Goal: Check status: Check status

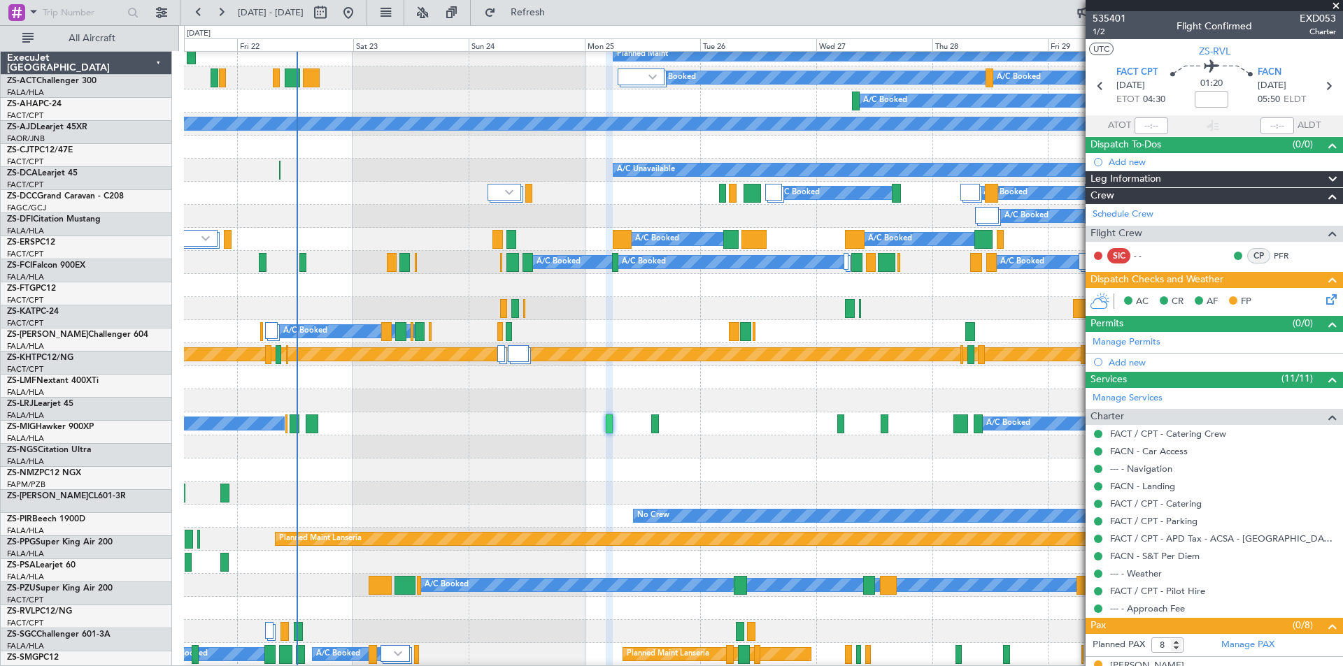
scroll to position [193, 0]
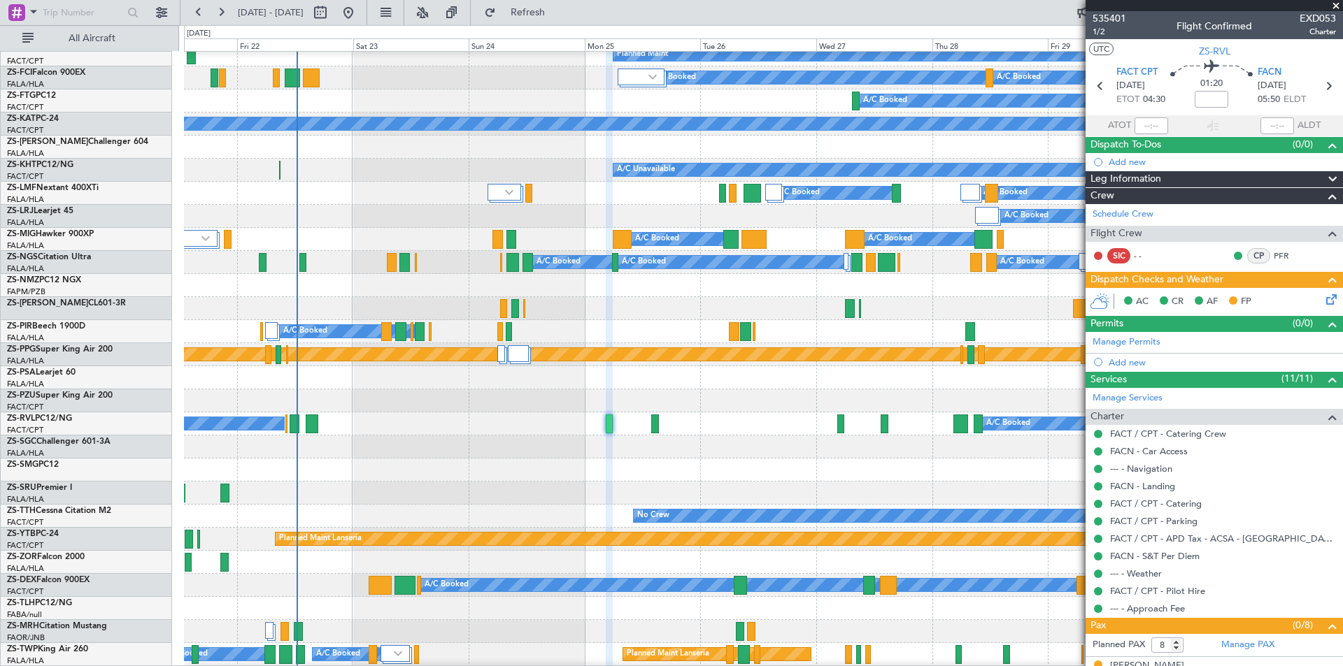
click at [1333, 8] on span at bounding box center [1336, 6] width 14 height 13
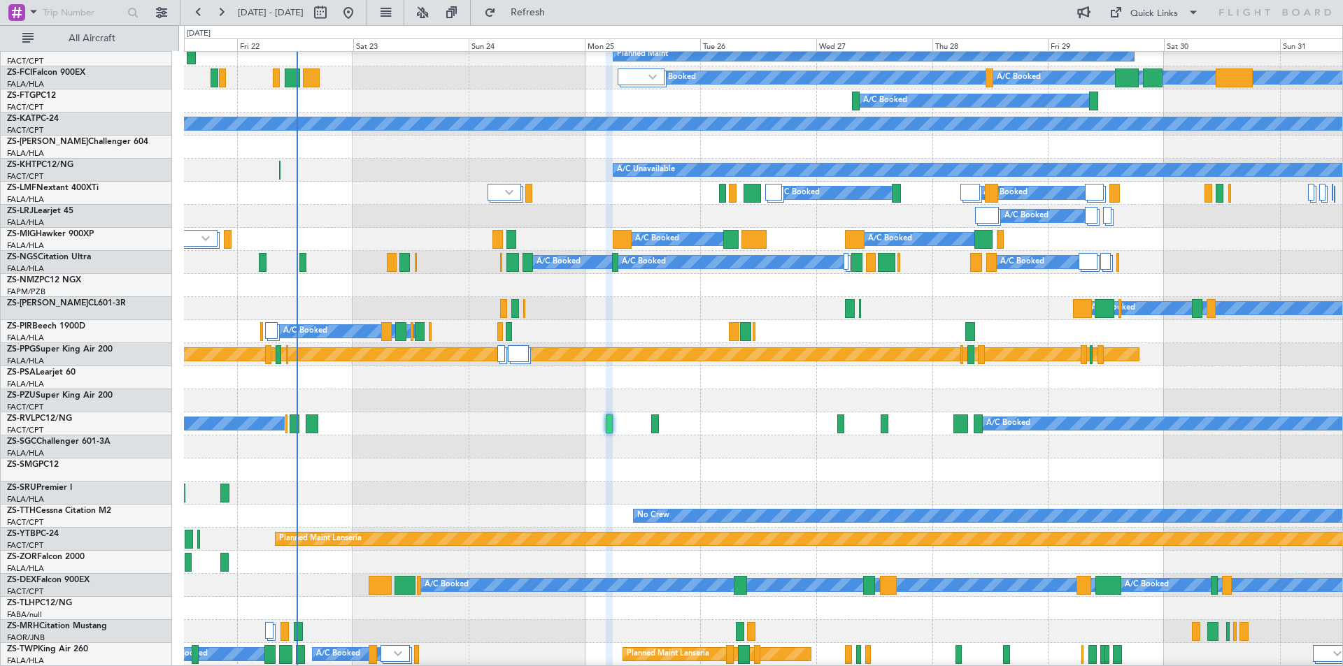
type input "0"
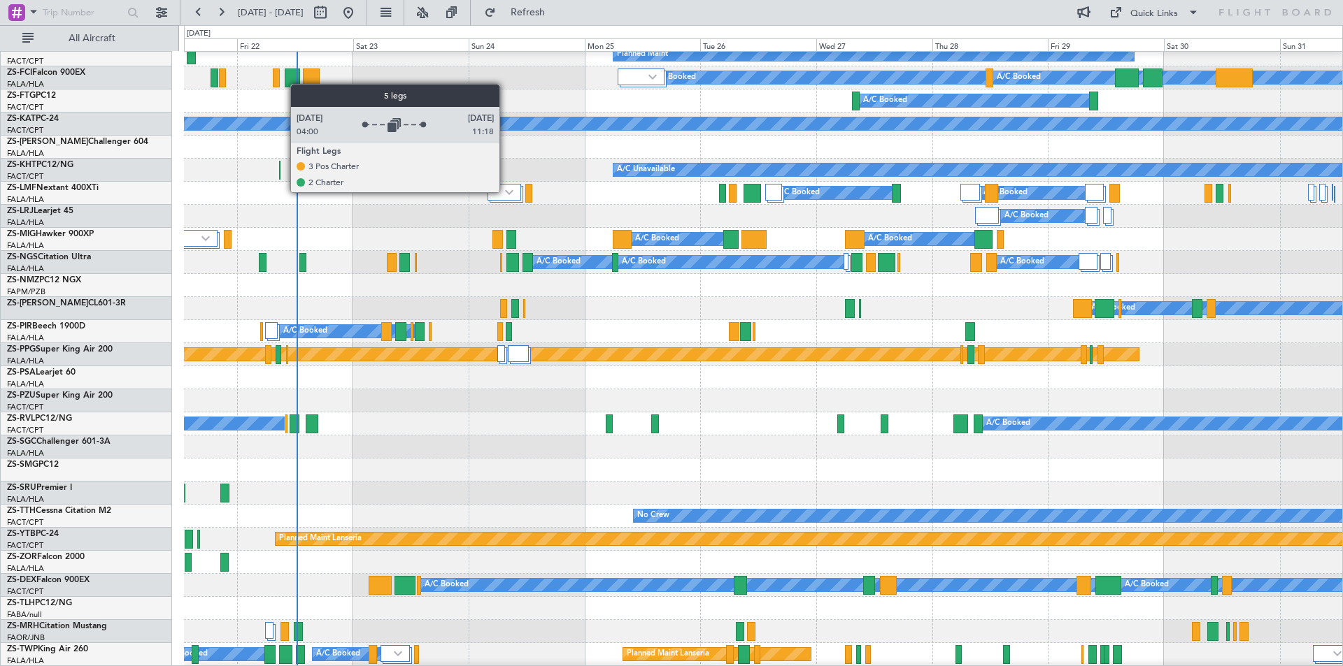
click at [506, 192] on img at bounding box center [509, 192] width 8 height 6
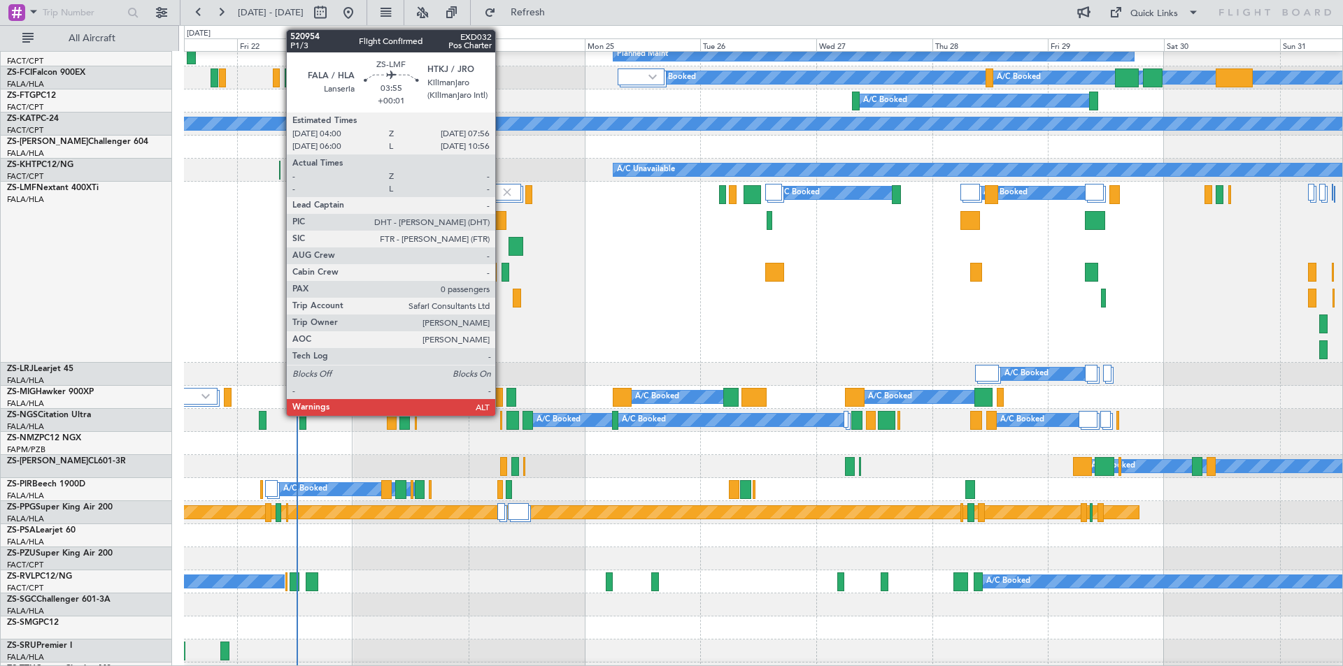
click at [501, 224] on div at bounding box center [497, 220] width 20 height 19
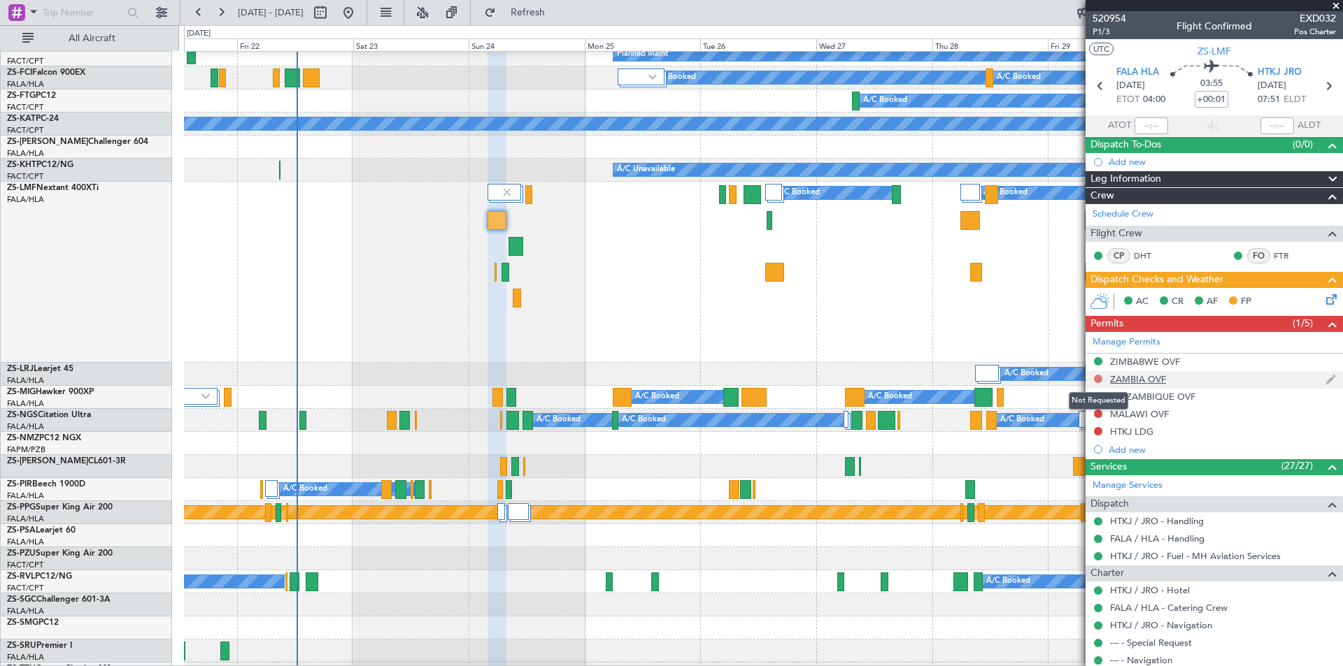
click at [1096, 378] on button at bounding box center [1098, 379] width 8 height 8
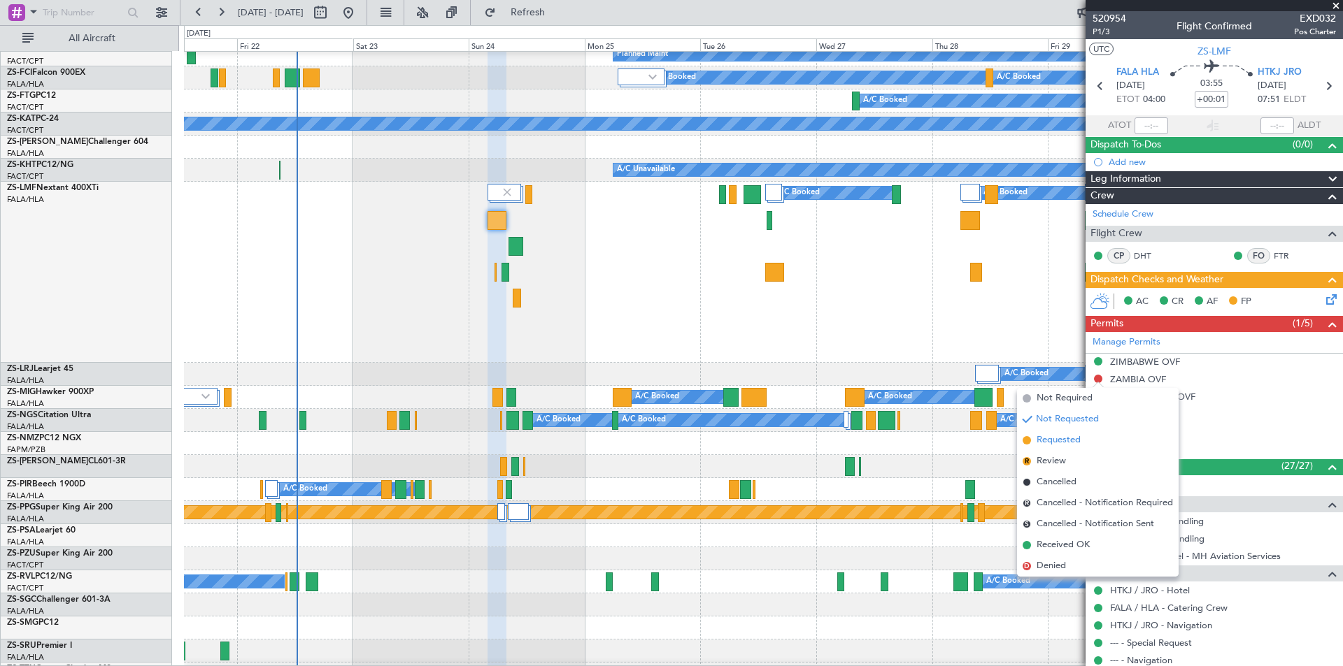
click at [1065, 438] on span "Requested" at bounding box center [1058, 441] width 44 height 14
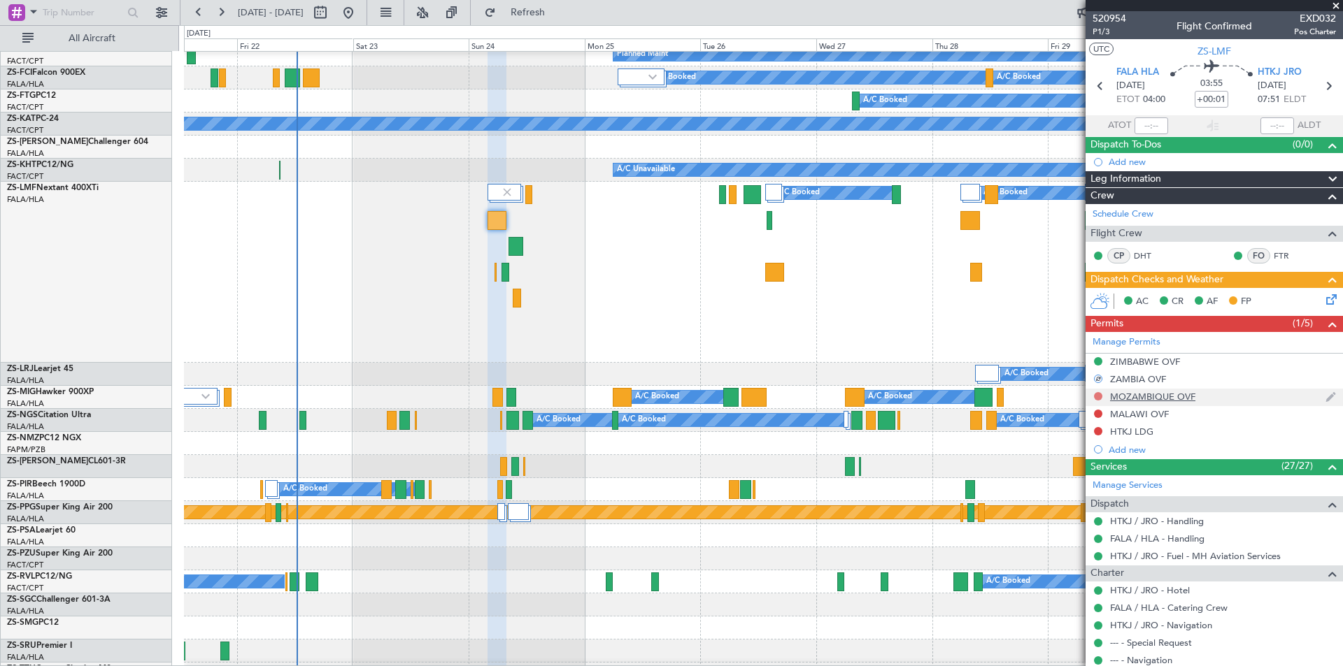
click at [1098, 395] on button at bounding box center [1098, 396] width 8 height 8
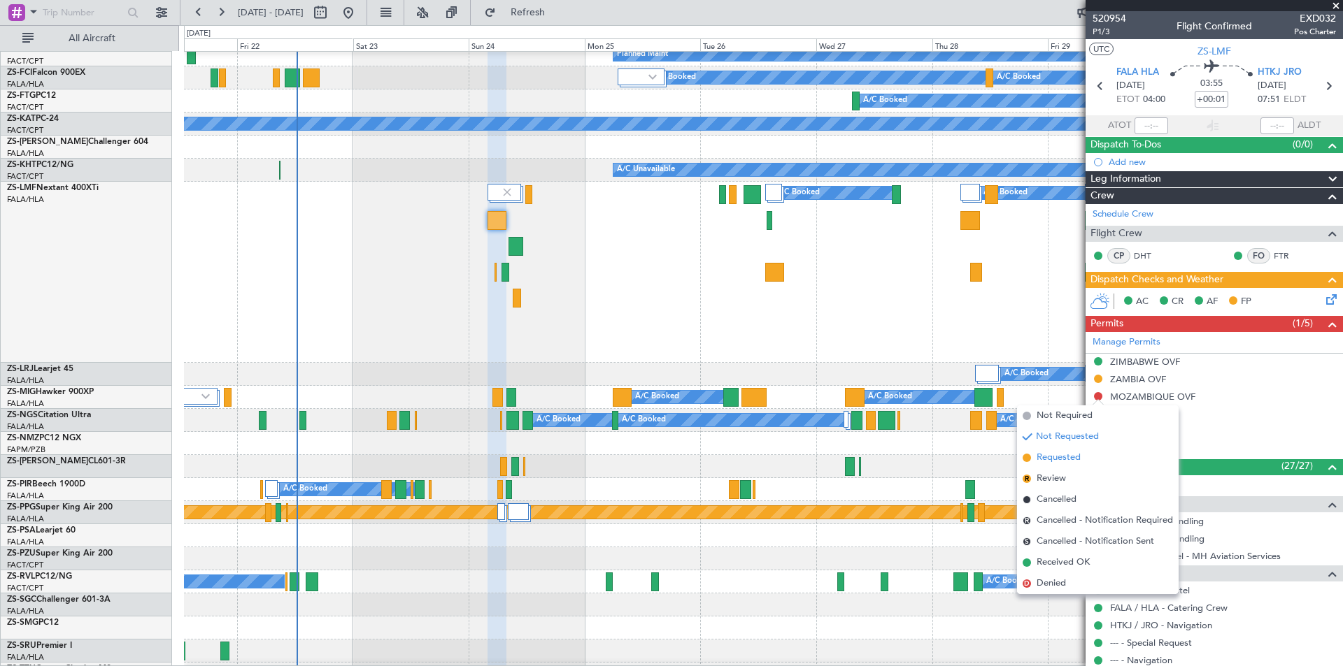
click at [1079, 454] on span "Requested" at bounding box center [1058, 458] width 44 height 14
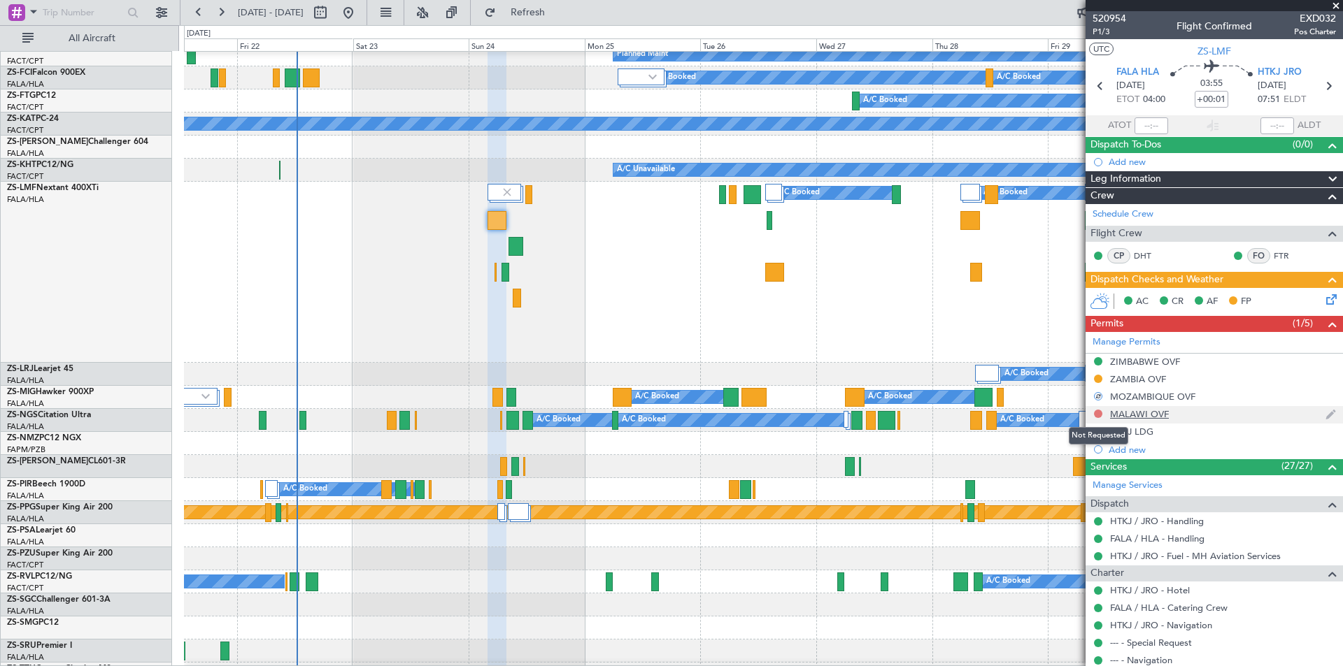
click at [1100, 413] on button at bounding box center [1098, 414] width 8 height 8
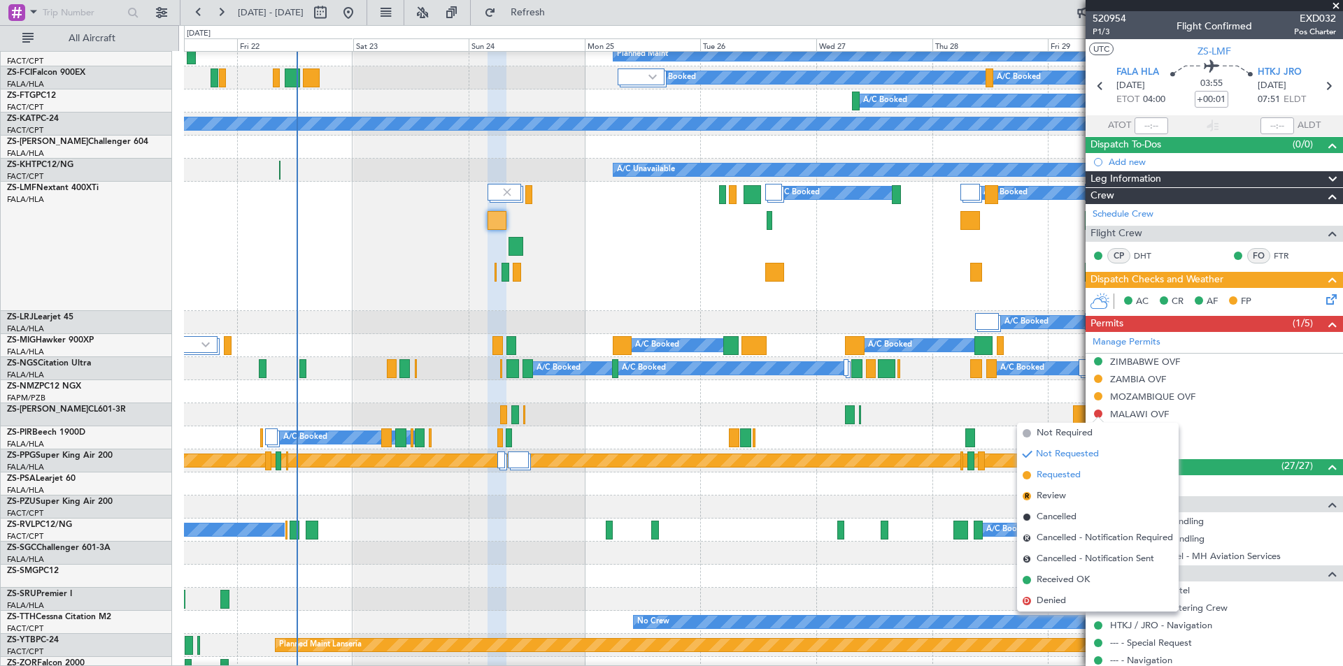
click at [1050, 475] on span "Requested" at bounding box center [1058, 475] width 44 height 14
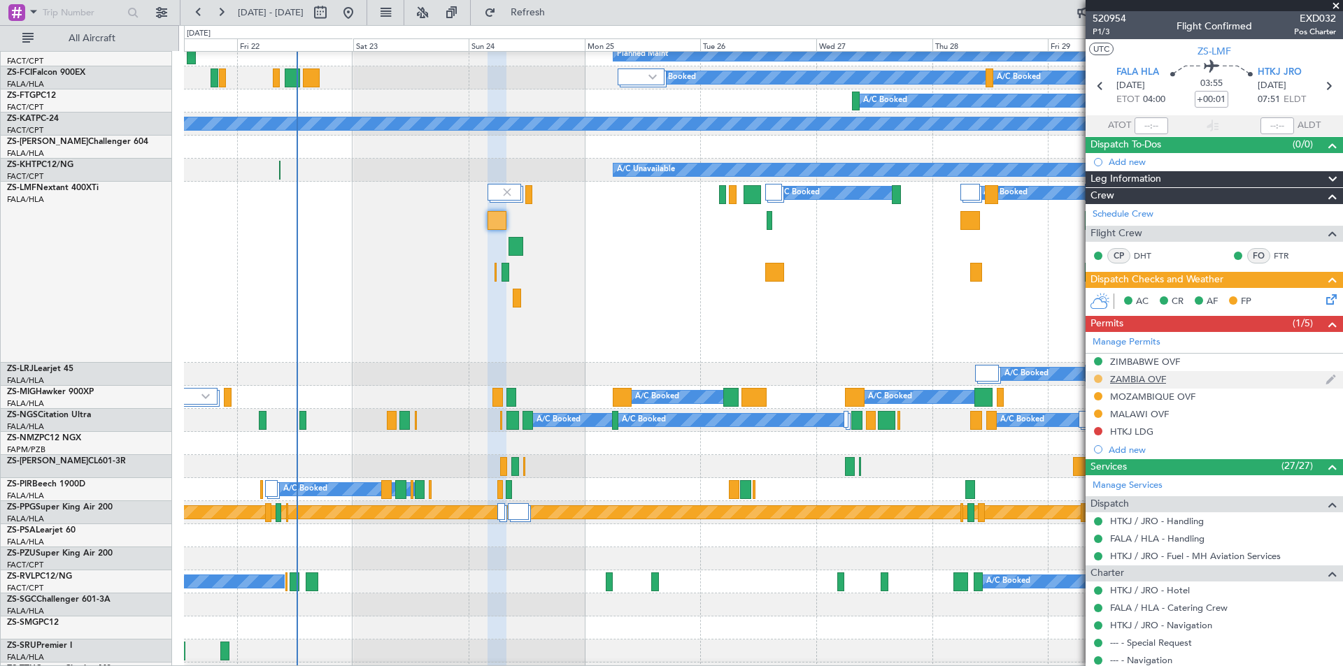
click at [1097, 376] on button at bounding box center [1098, 379] width 8 height 8
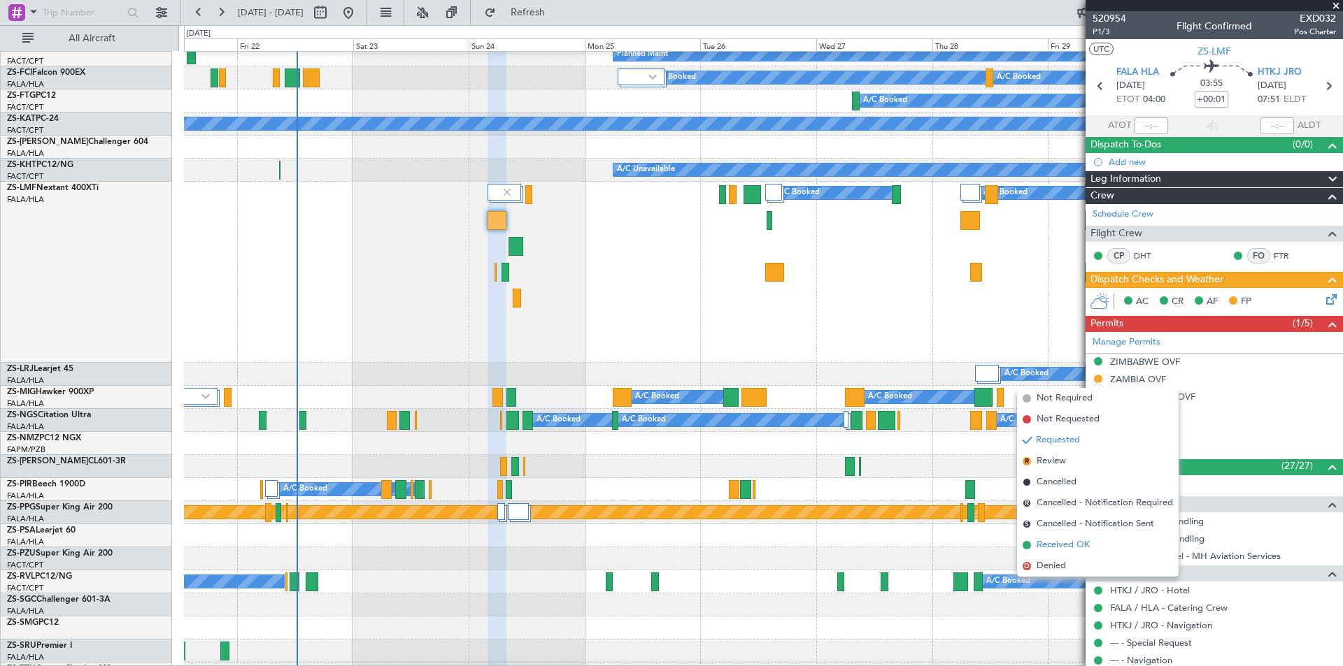
click at [1054, 548] on span "Received OK" at bounding box center [1062, 545] width 53 height 14
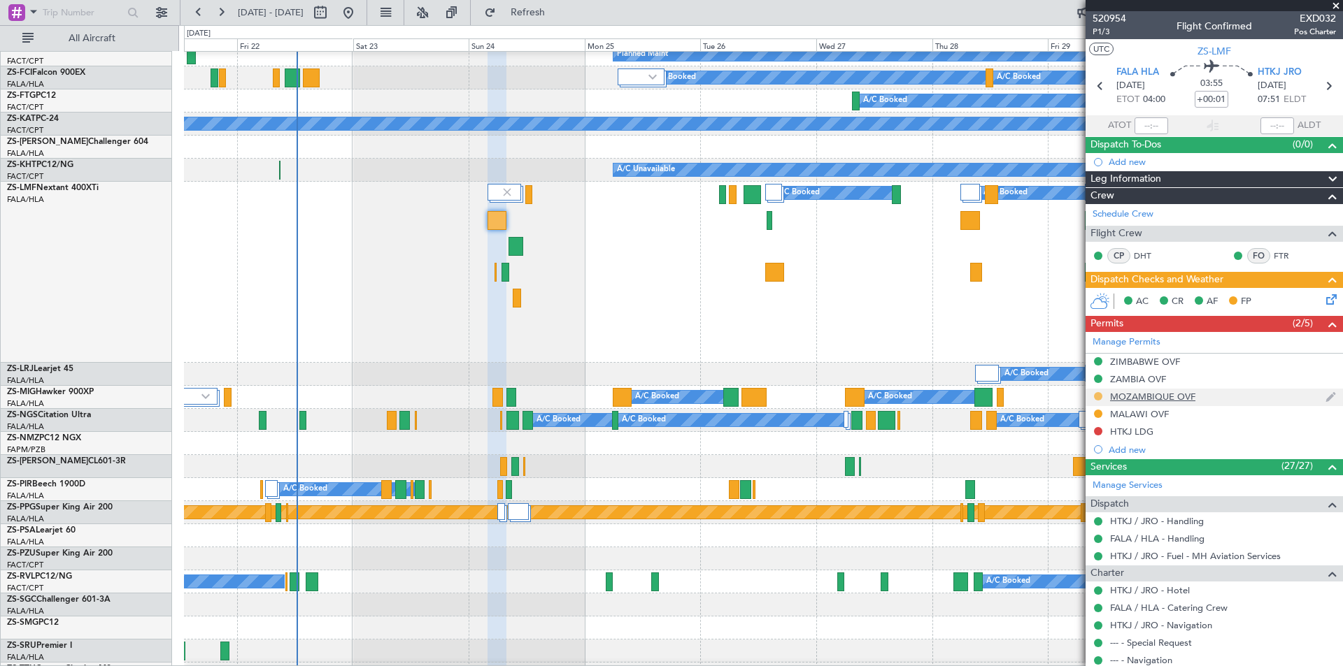
click at [1098, 393] on button at bounding box center [1098, 396] width 8 height 8
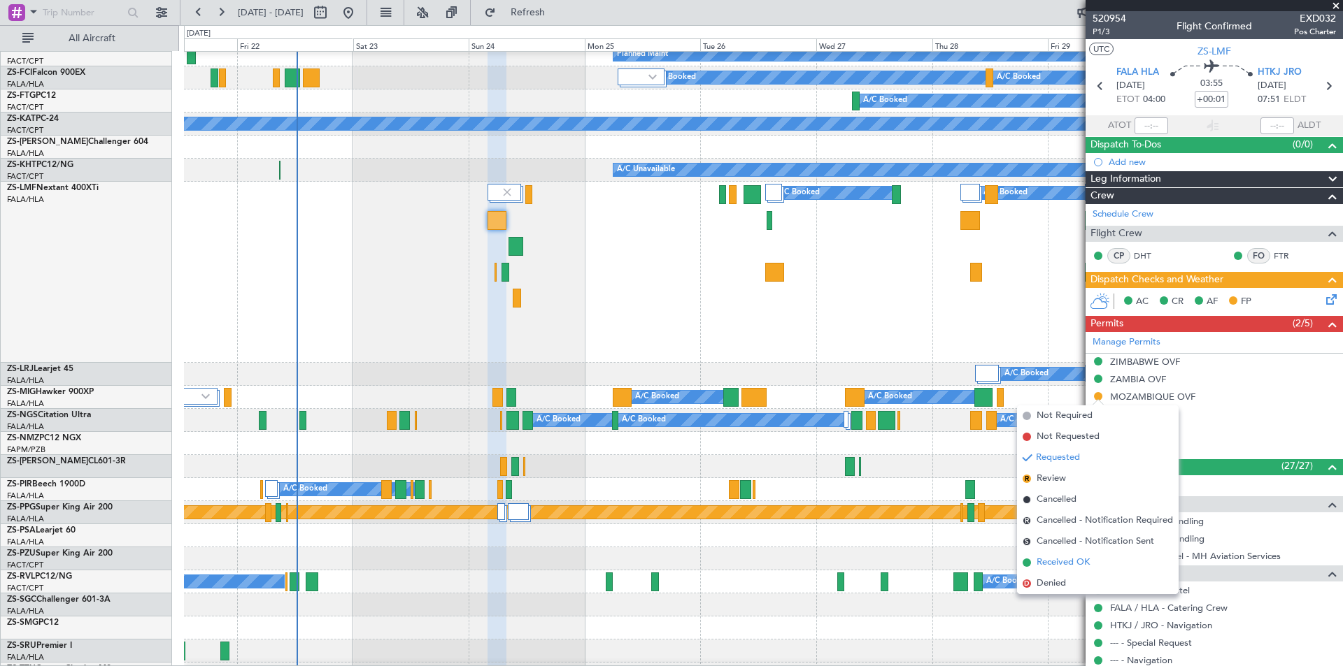
click at [1064, 561] on span "Received OK" at bounding box center [1062, 563] width 53 height 14
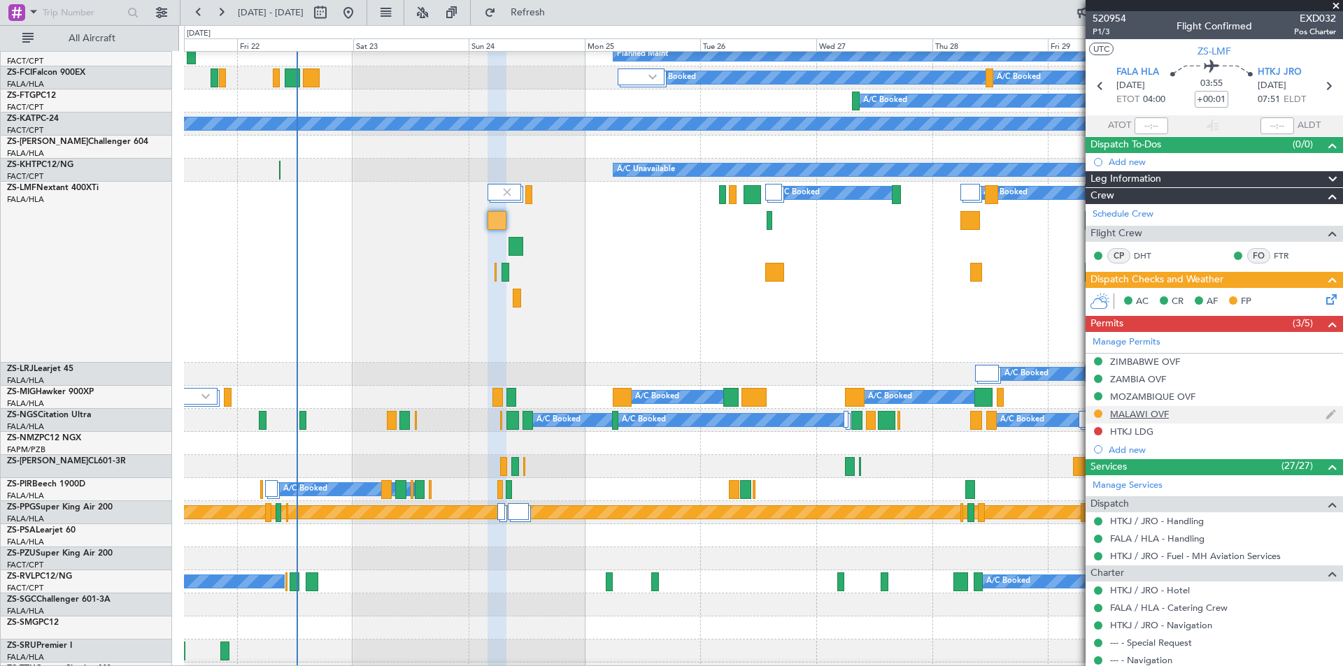
click at [1132, 413] on div "MALAWI OVF" at bounding box center [1139, 414] width 59 height 12
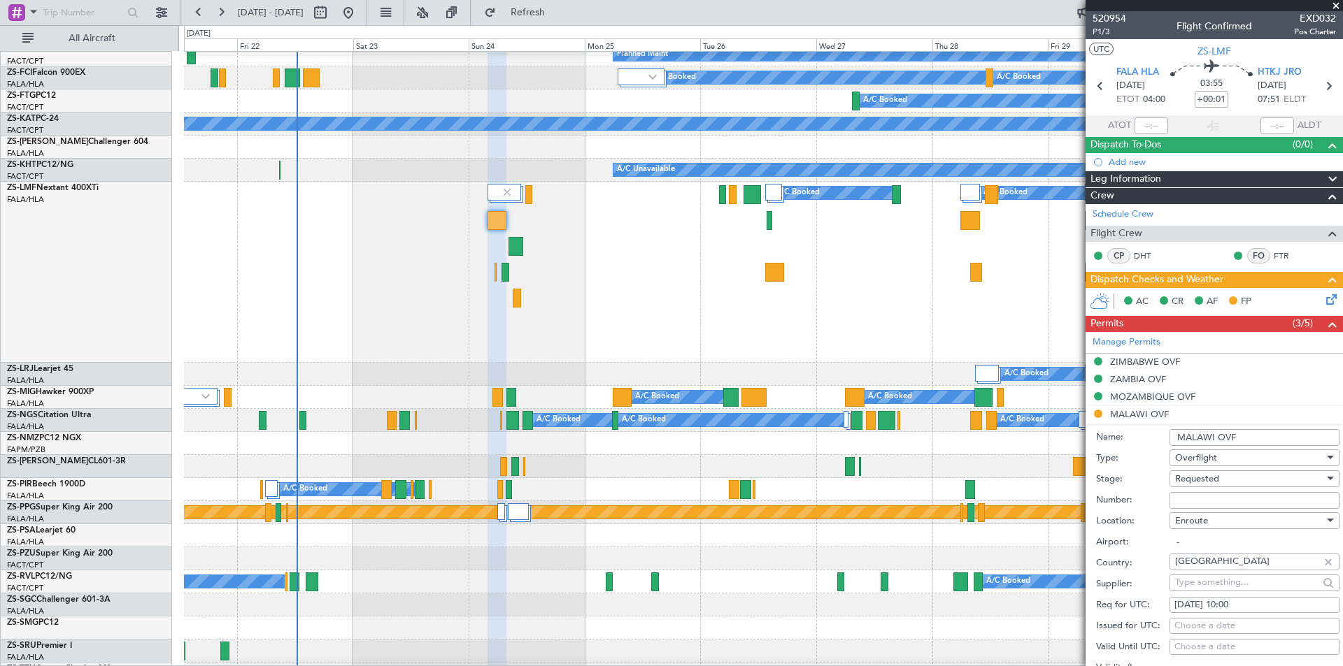
click at [1096, 409] on li "MALAWI OVF Name: MALAWI OVF Type: Overflight Stage: Requested Number: Location:…" at bounding box center [1213, 623] width 257 height 435
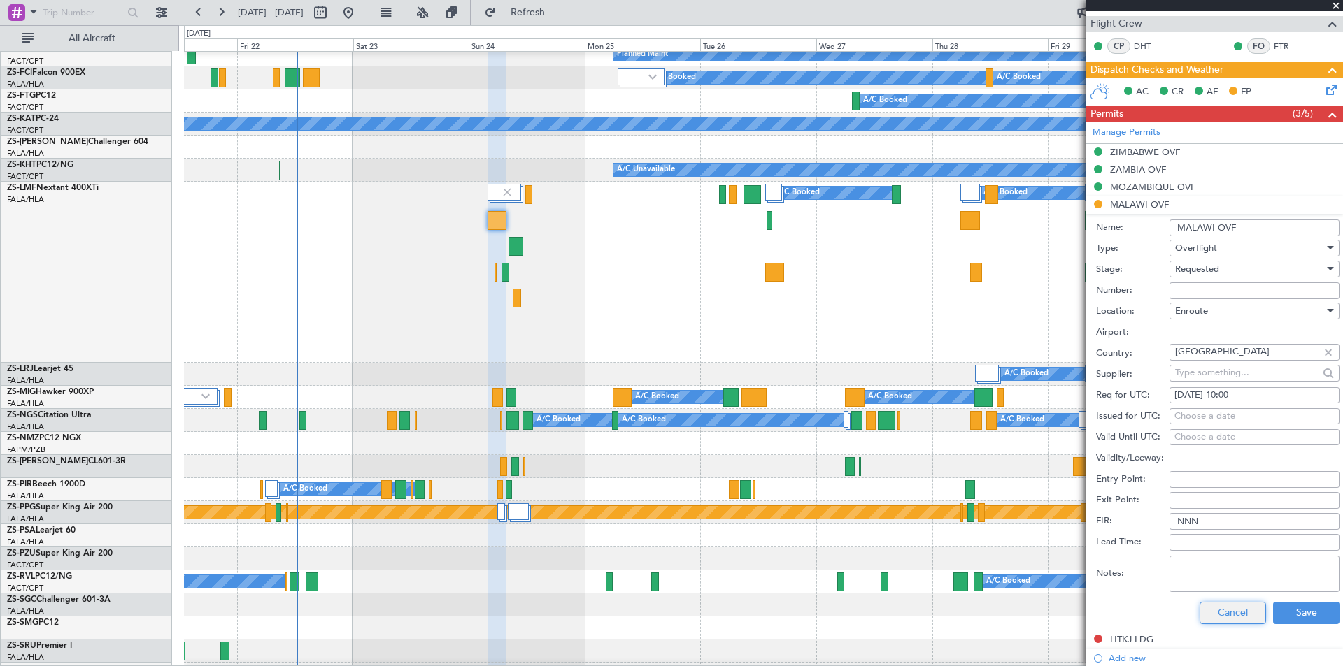
click at [1210, 618] on button "Cancel" at bounding box center [1232, 613] width 66 height 22
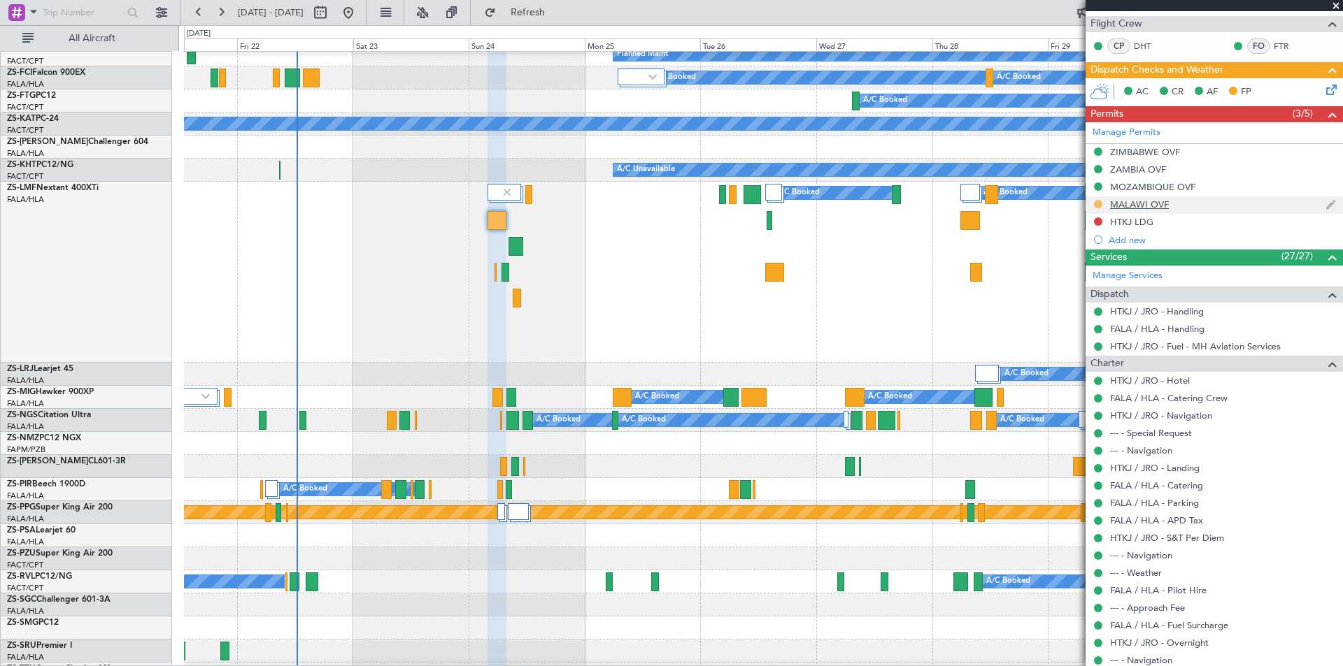
click at [1096, 208] on mat-tooltip-component "Requested" at bounding box center [1097, 226] width 63 height 37
click at [1098, 205] on button at bounding box center [1098, 204] width 8 height 8
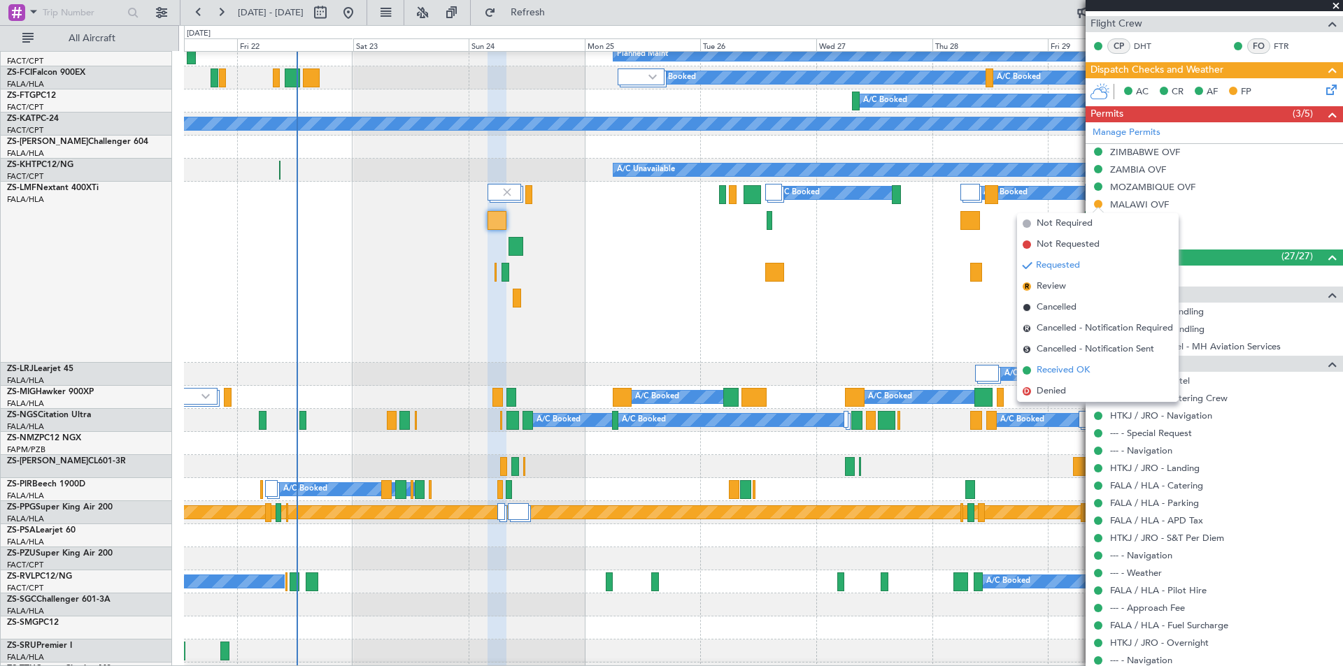
click at [1062, 367] on span "Received OK" at bounding box center [1062, 371] width 53 height 14
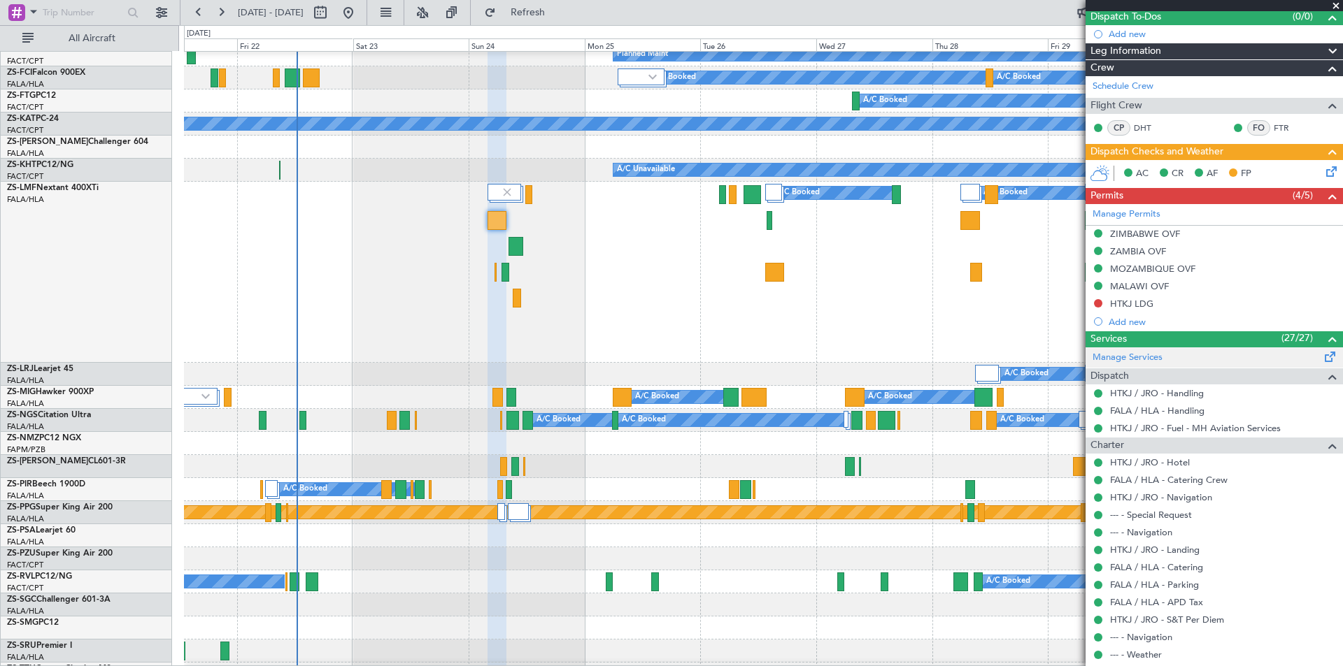
scroll to position [0, 0]
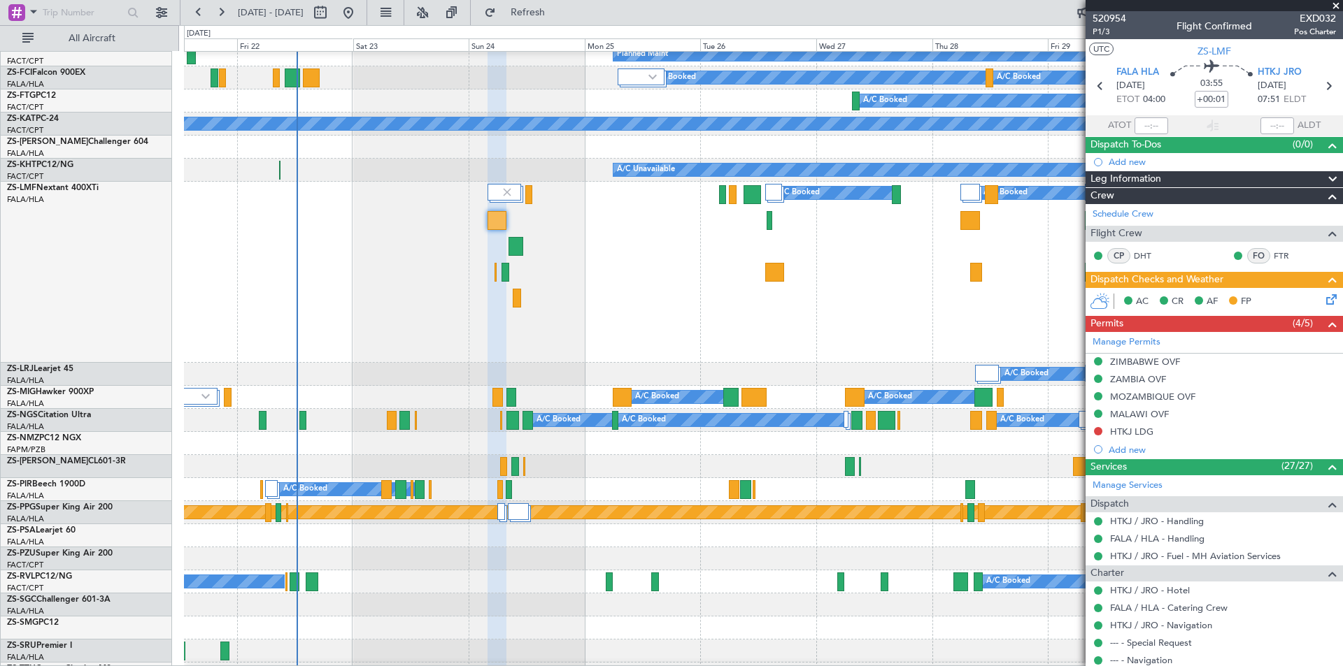
click at [1333, 6] on span at bounding box center [1336, 6] width 14 height 13
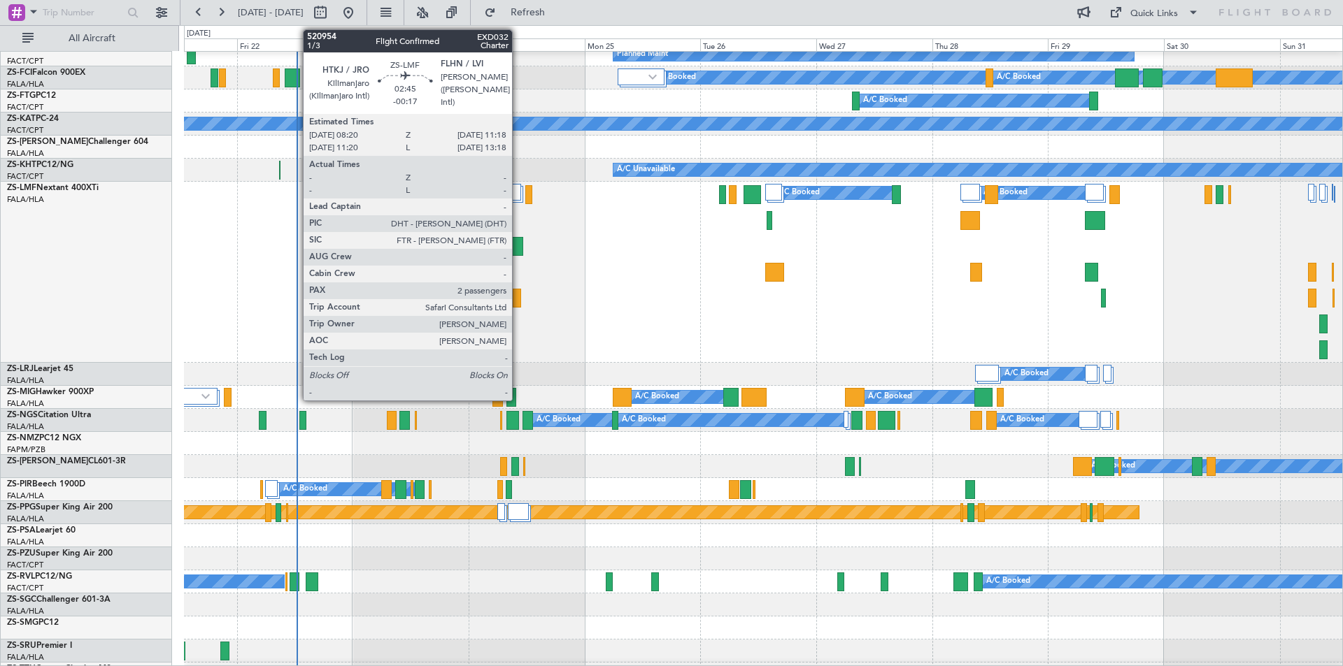
click at [518, 246] on div at bounding box center [515, 246] width 15 height 19
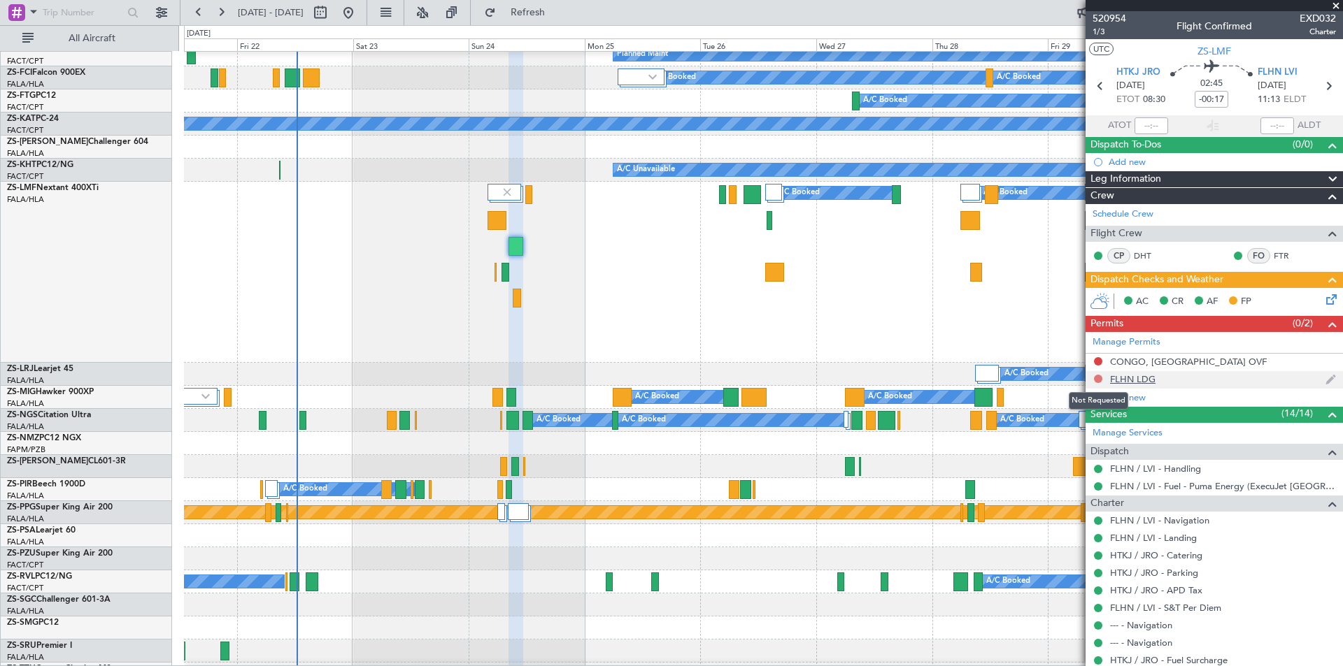
click at [1096, 378] on button at bounding box center [1098, 379] width 8 height 8
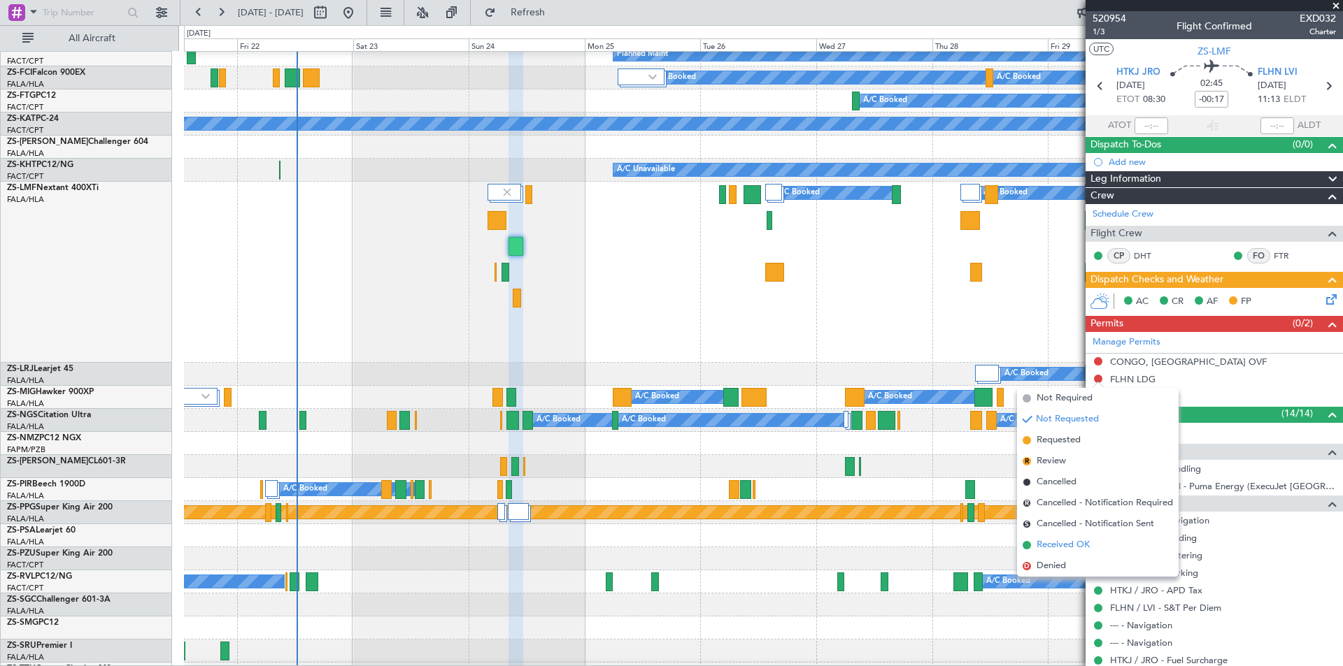
click at [1062, 538] on span "Received OK" at bounding box center [1062, 545] width 53 height 14
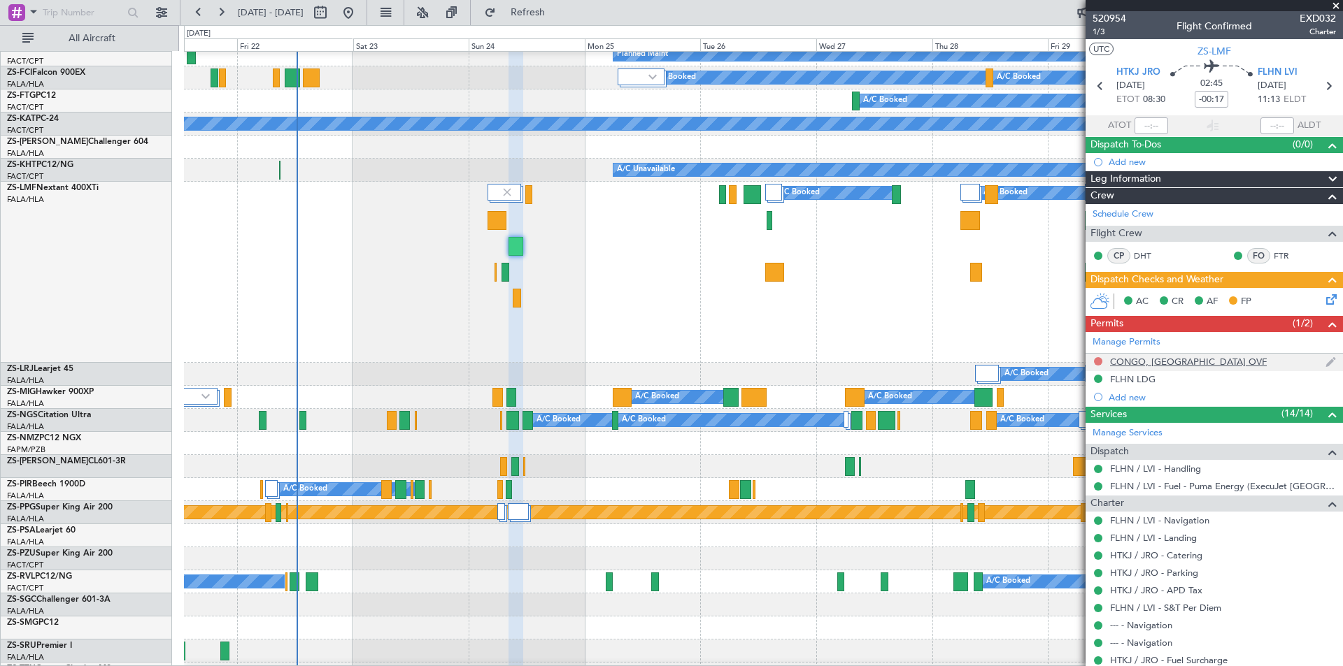
click at [1094, 360] on button at bounding box center [1098, 361] width 8 height 8
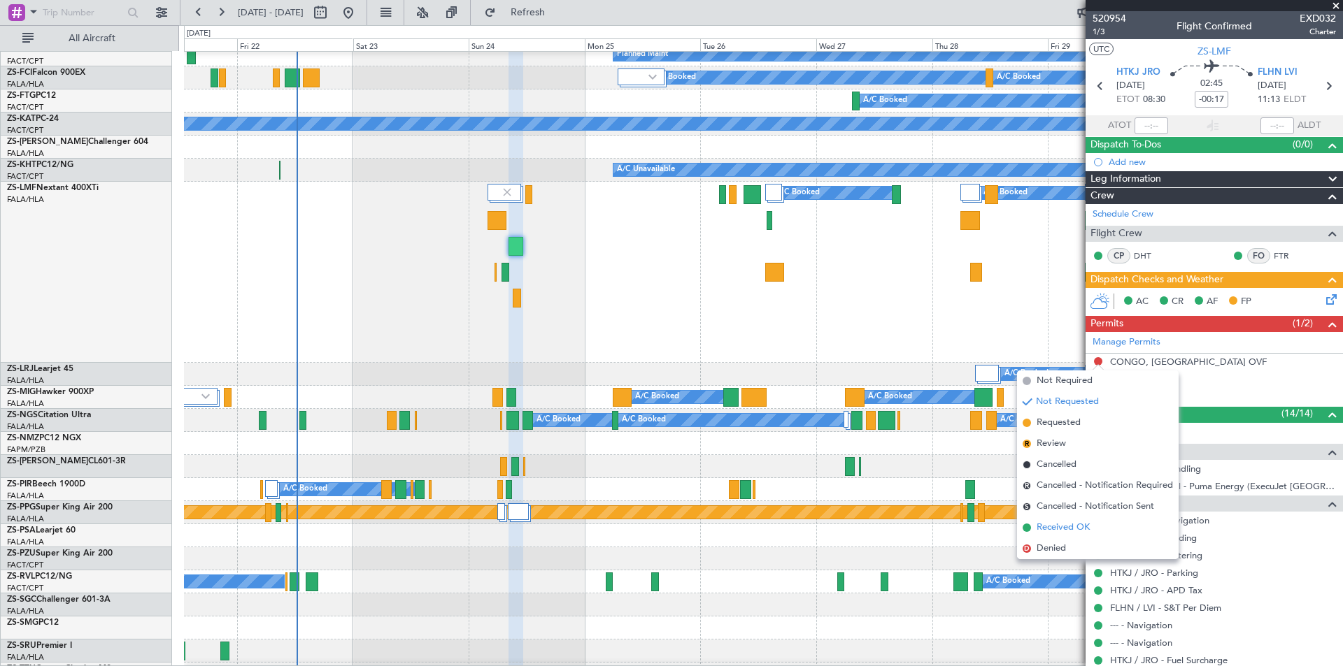
click at [1046, 523] on span "Received OK" at bounding box center [1062, 528] width 53 height 14
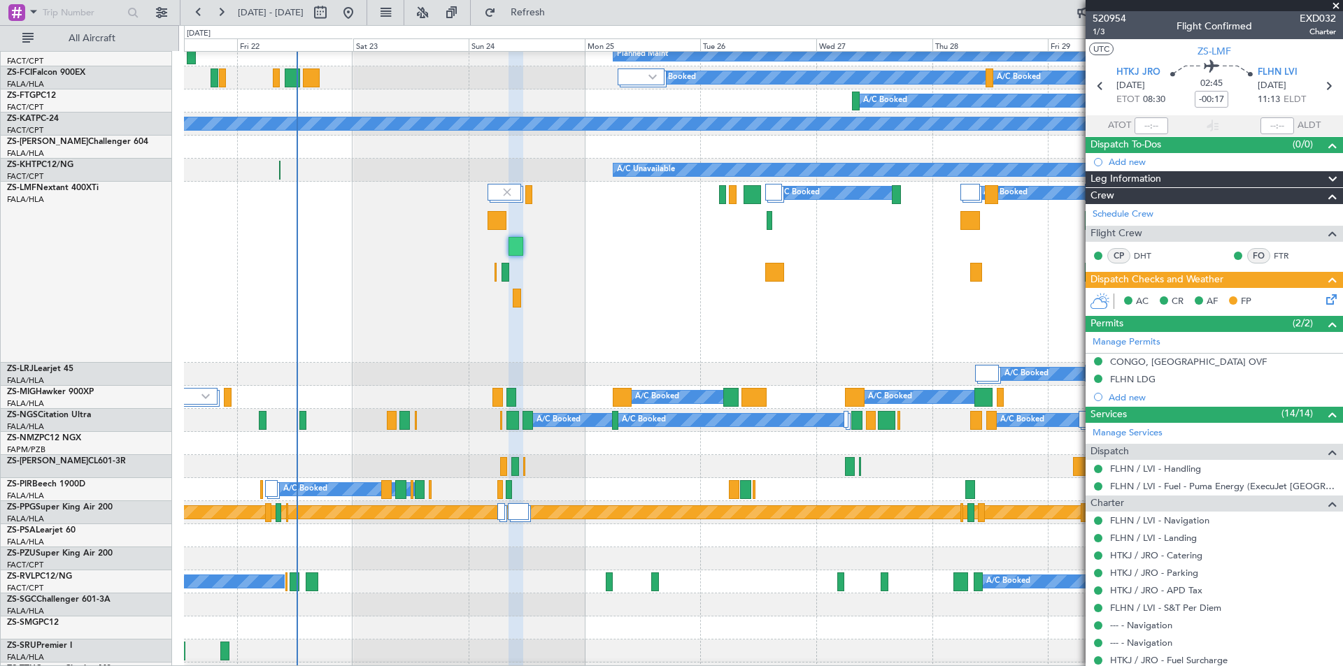
click at [1336, 3] on span at bounding box center [1336, 6] width 14 height 13
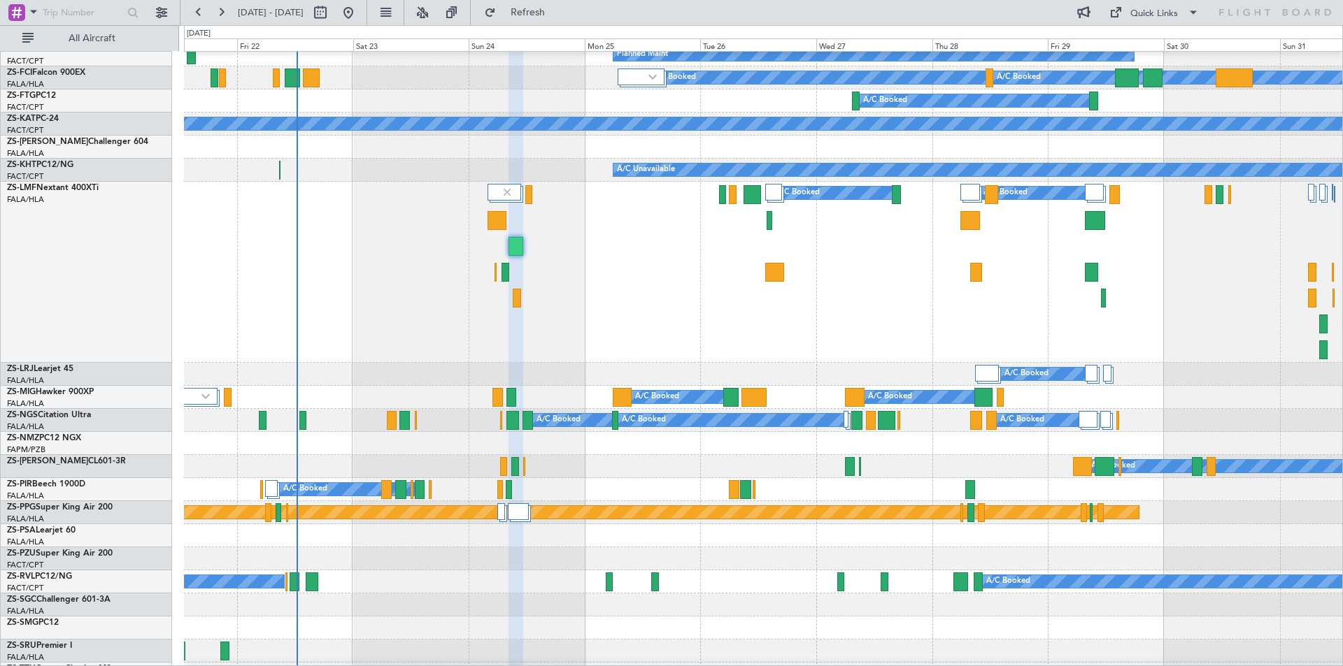
type input "0"
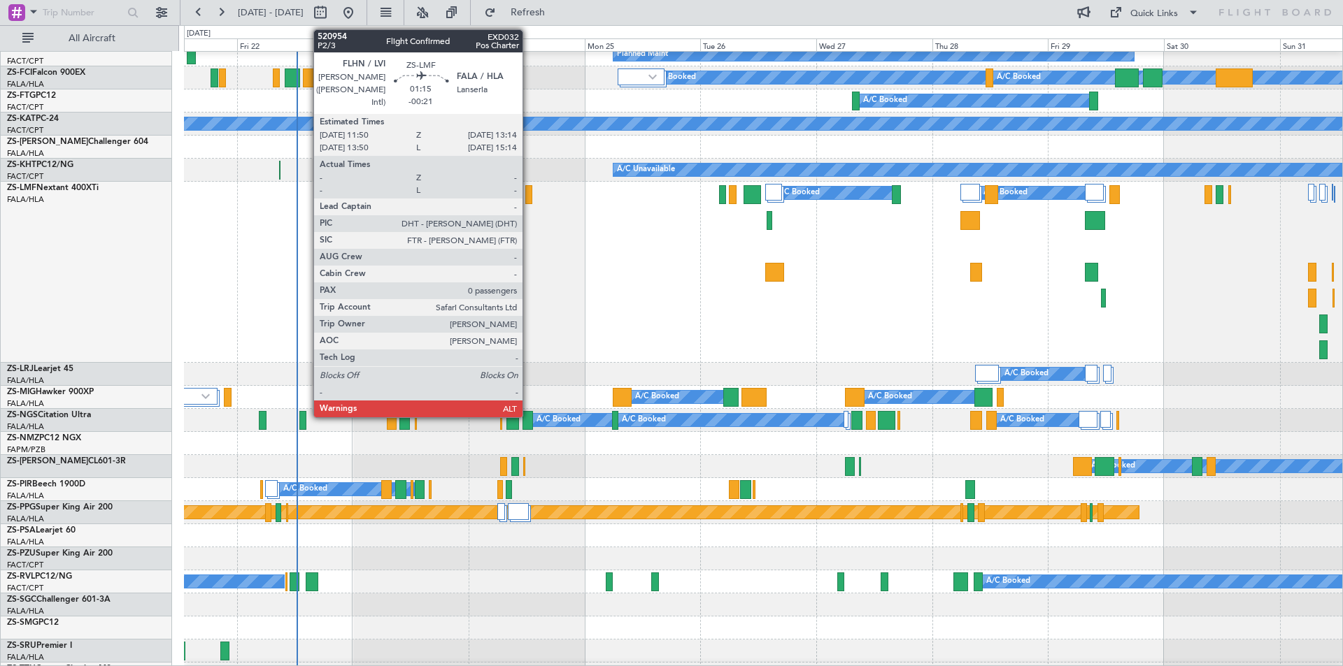
click at [529, 199] on div at bounding box center [528, 194] width 7 height 19
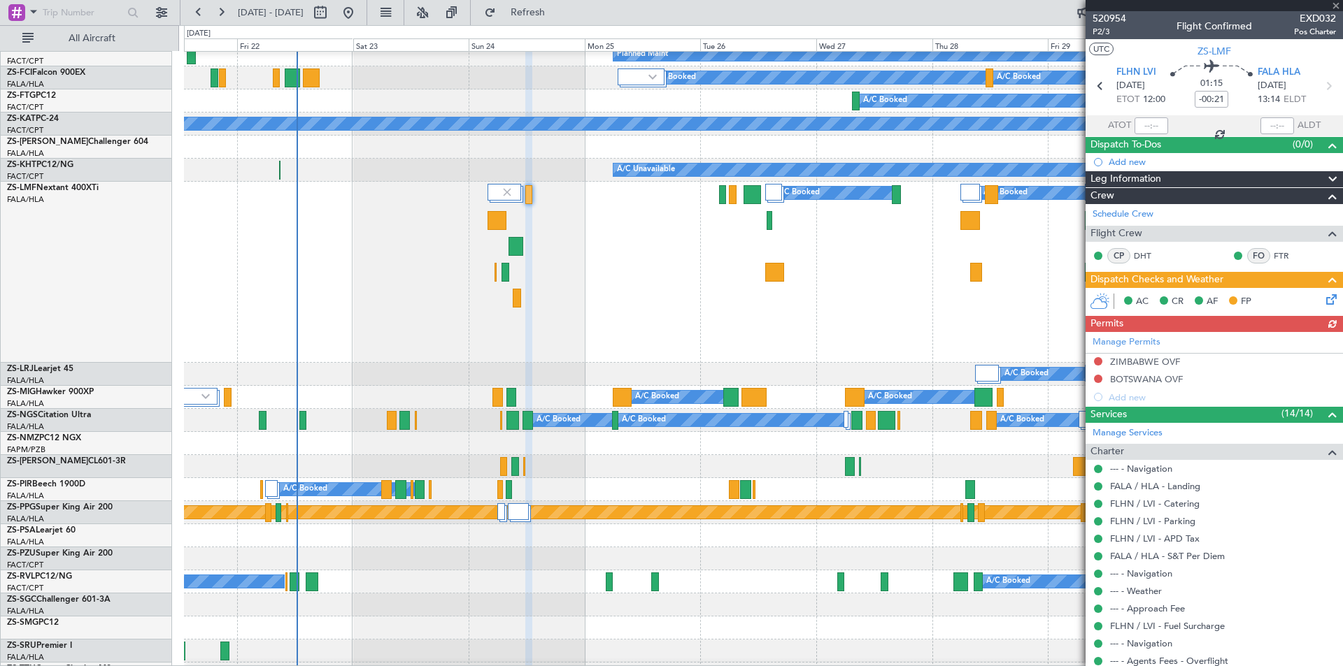
click at [1098, 358] on div "Manage Permits [GEOGRAPHIC_DATA] OVF BOTSWANA OVF Add new" at bounding box center [1213, 369] width 257 height 74
click at [1096, 362] on button at bounding box center [1098, 361] width 8 height 8
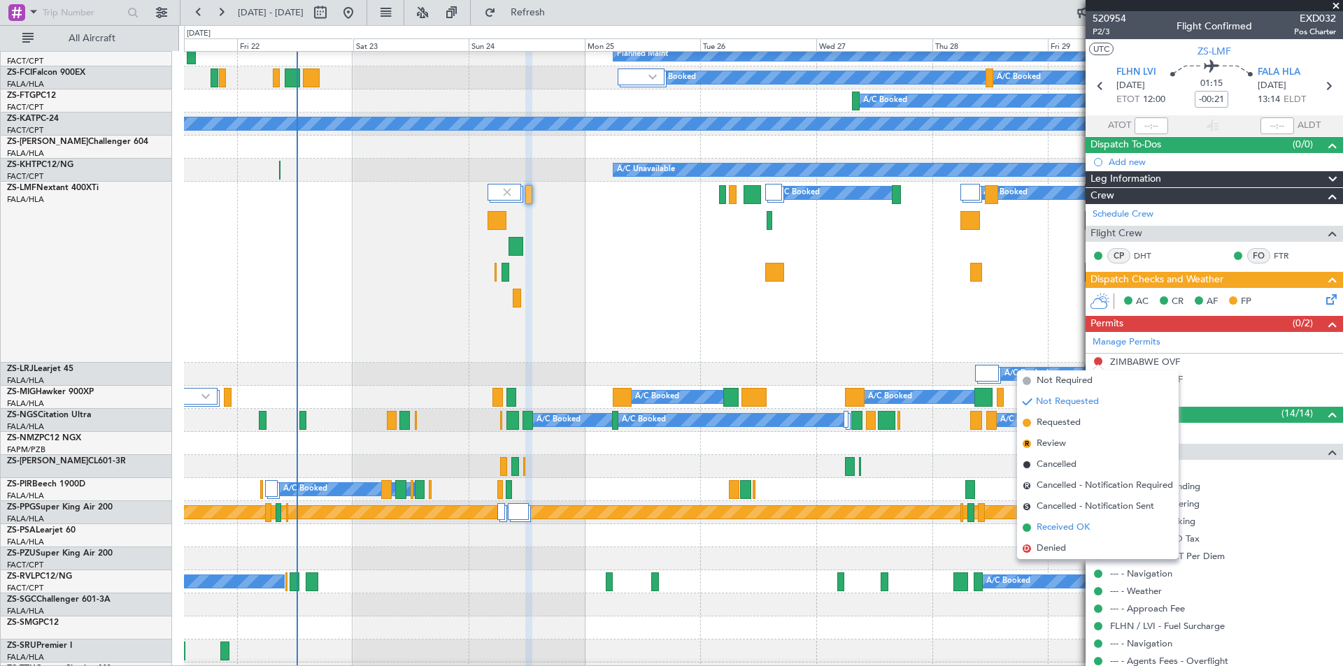
click at [1053, 520] on li "Received OK" at bounding box center [1098, 527] width 162 height 21
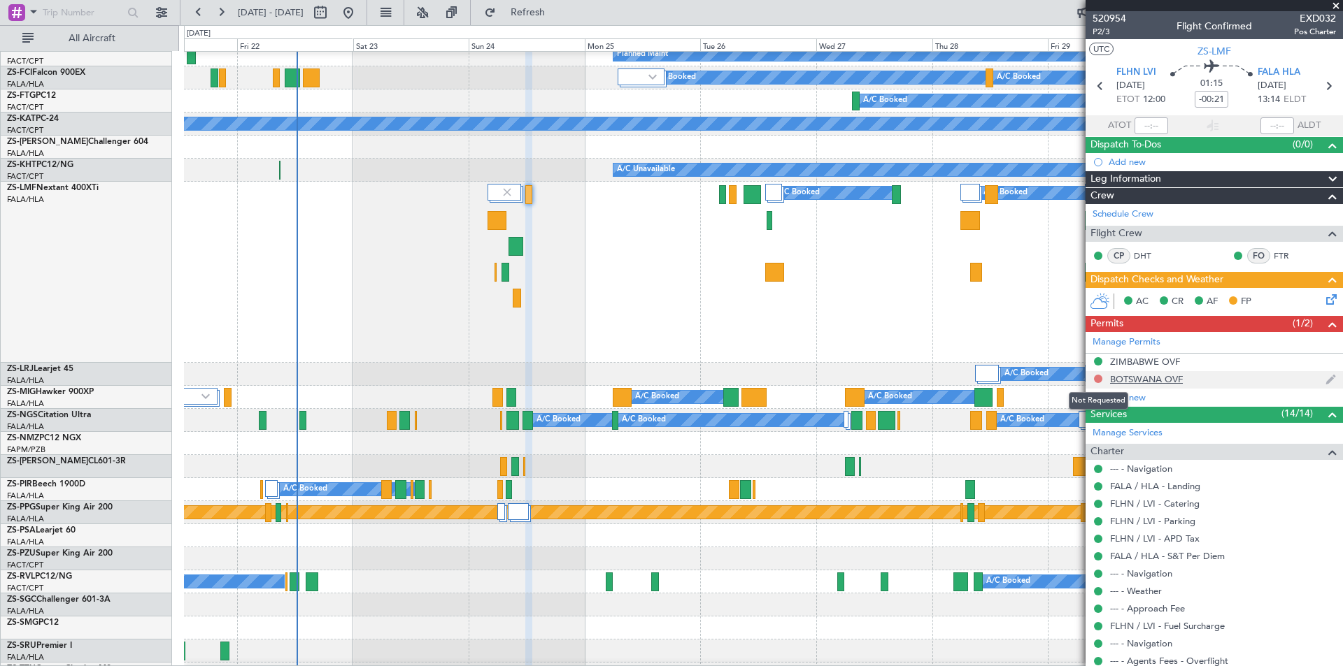
click at [1097, 380] on button at bounding box center [1098, 379] width 8 height 8
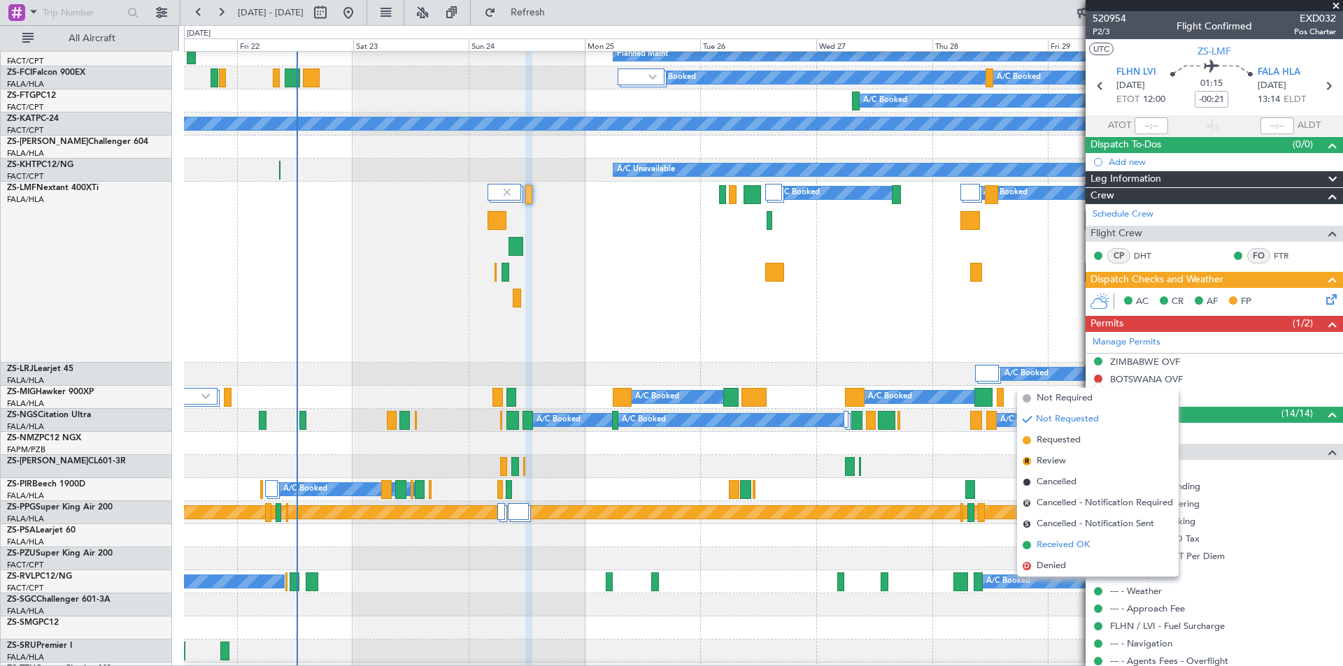
click at [1064, 541] on span "Received OK" at bounding box center [1062, 545] width 53 height 14
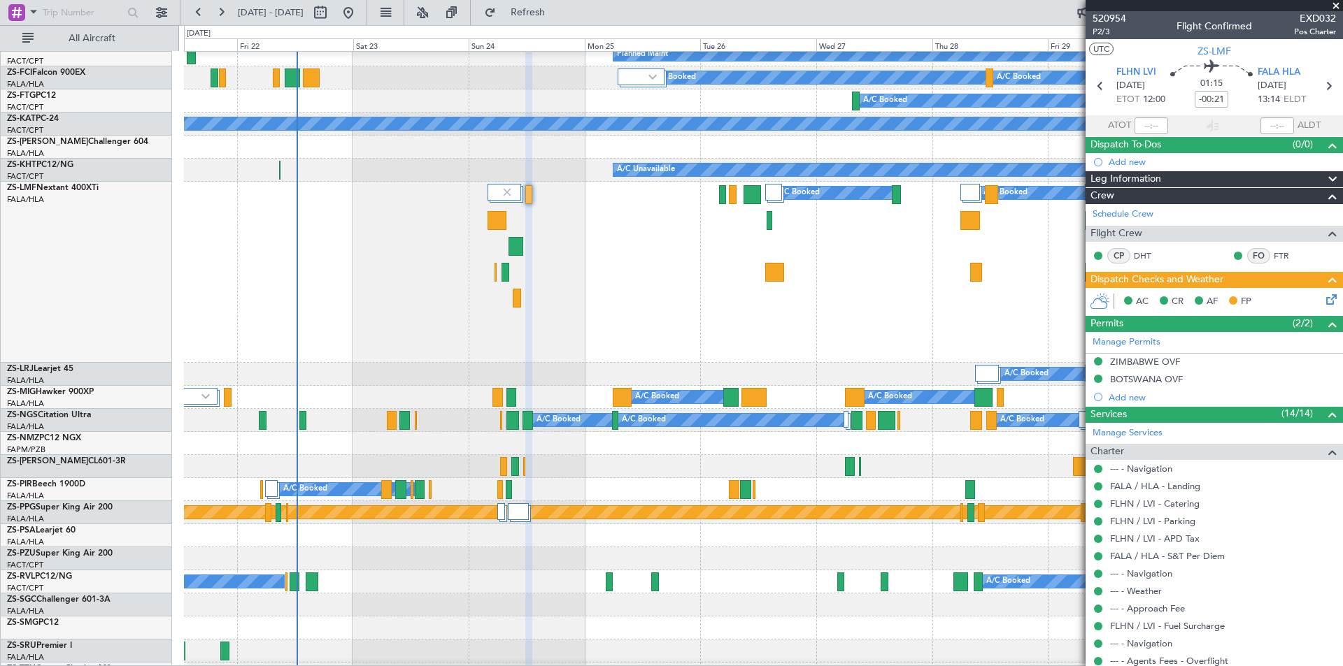
click at [1335, 6] on span at bounding box center [1336, 6] width 14 height 13
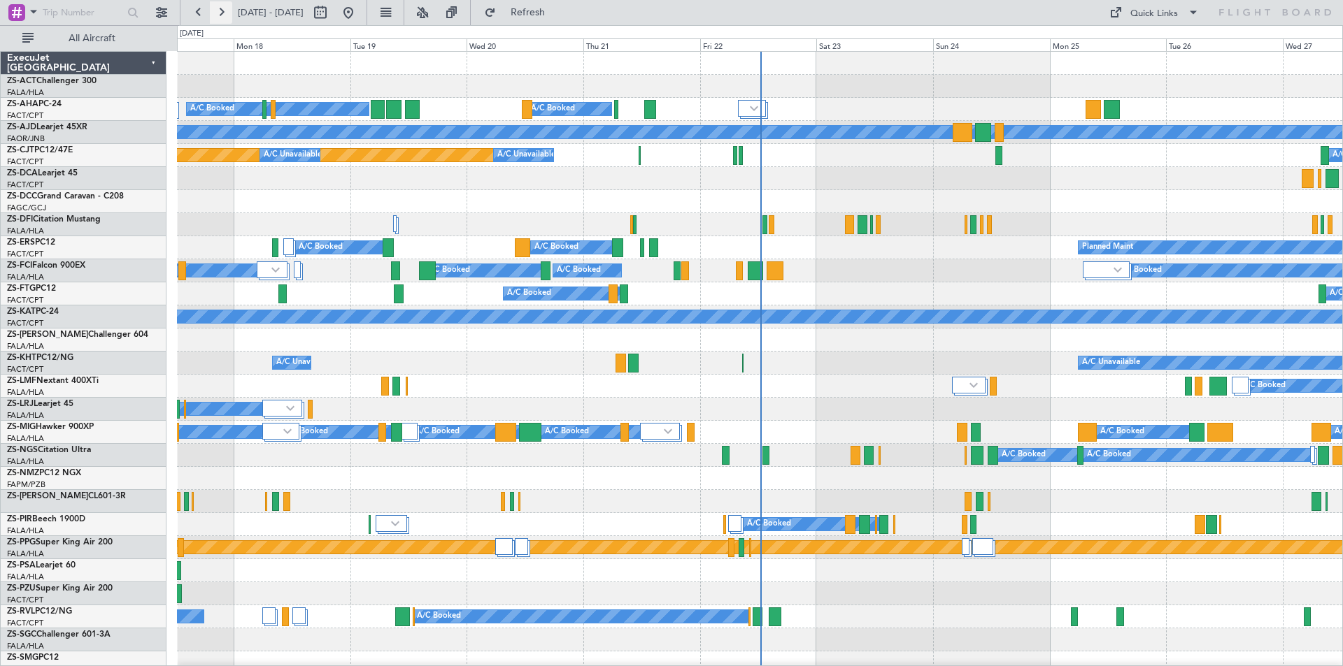
click at [222, 15] on button at bounding box center [221, 12] width 22 height 22
